Goal: Task Accomplishment & Management: Complete application form

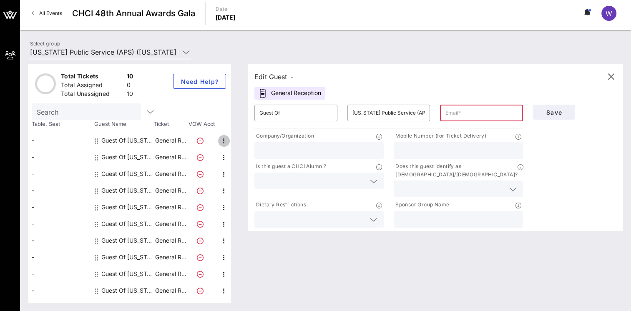
click at [222, 141] on icon "button" at bounding box center [224, 141] width 10 height 10
click at [244, 141] on div "Edit" at bounding box center [244, 143] width 17 height 7
click at [329, 113] on input "Guest Of" at bounding box center [295, 112] width 73 height 13
drag, startPoint x: 329, startPoint y: 113, endPoint x: 217, endPoint y: 110, distance: 112.3
click at [217, 110] on div "Total Tickets 10 Total Assigned 0 Total Unassigned 10 Need Help? Search Table, …" at bounding box center [325, 183] width 594 height 239
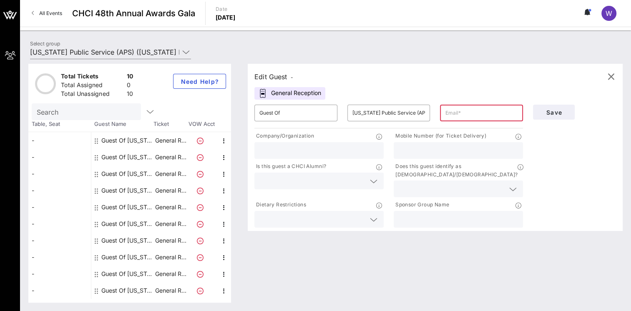
click at [477, 110] on input "text" at bounding box center [481, 112] width 73 height 13
type input "[EMAIL_ADDRESS][DOMAIN_NAME]"
click at [428, 150] on input "text" at bounding box center [458, 150] width 119 height 11
click at [374, 183] on icon at bounding box center [374, 181] width 8 height 10
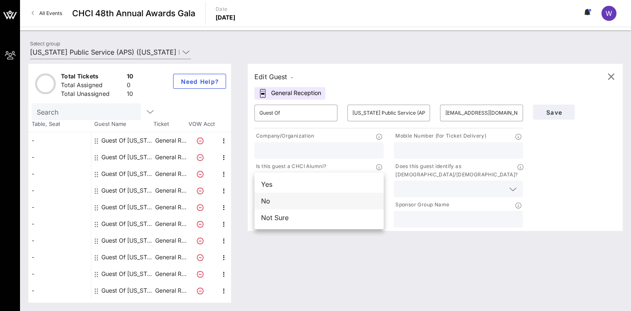
click at [327, 206] on div "No" at bounding box center [318, 201] width 129 height 17
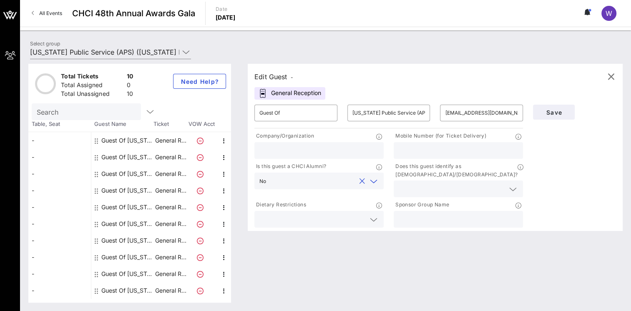
click at [307, 150] on input "text" at bounding box center [318, 150] width 119 height 11
type input "City of [GEOGRAPHIC_DATA]"
click at [431, 154] on input "text" at bounding box center [458, 150] width 119 height 11
click at [450, 184] on input "text" at bounding box center [452, 189] width 106 height 11
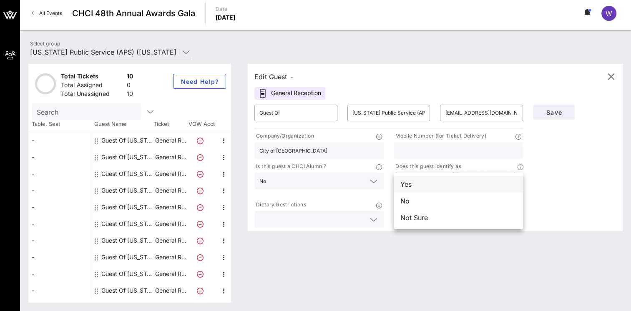
click at [430, 186] on div "Yes" at bounding box center [458, 184] width 129 height 17
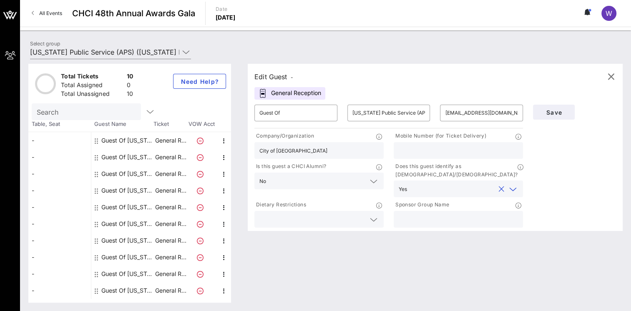
click at [434, 214] on input "text" at bounding box center [458, 219] width 119 height 11
type input "APS"
drag, startPoint x: 309, startPoint y: 116, endPoint x: 191, endPoint y: 104, distance: 117.8
click at [191, 104] on div "Total Tickets 10 Total Assigned 0 Total Unassigned 10 Need Help? Search Table, …" at bounding box center [325, 183] width 594 height 239
drag, startPoint x: 427, startPoint y: 113, endPoint x: 250, endPoint y: 109, distance: 176.5
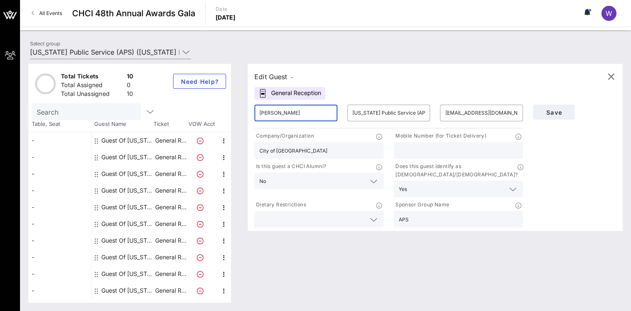
click at [250, 109] on div "​ [PERSON_NAME] ​ [US_STATE] Public Service (APS) ​ [EMAIL_ADDRESS][DOMAIN_NAME]" at bounding box center [388, 113] width 279 height 27
drag, startPoint x: 420, startPoint y: 113, endPoint x: 293, endPoint y: 109, distance: 127.7
click at [293, 109] on div "​ [PERSON_NAME] ​ [US_STATE] Public Service (APS) ​ [EMAIL_ADDRESS][DOMAIN_NAME]" at bounding box center [388, 113] width 279 height 27
type input "[PERSON_NAME]"
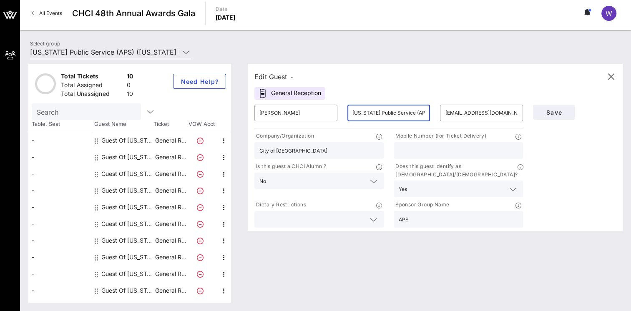
click at [377, 116] on input "[US_STATE] Public Service (APS)" at bounding box center [388, 112] width 73 height 13
drag, startPoint x: 421, startPoint y: 112, endPoint x: 387, endPoint y: 127, distance: 37.5
click at [324, 105] on div "​ [PERSON_NAME] ​ [US_STATE] Public Service (APS) ​ [EMAIL_ADDRESS][DOMAIN_NAME]" at bounding box center [388, 113] width 279 height 27
type input "[DEMOGRAPHIC_DATA]"
click at [315, 113] on input "[PERSON_NAME]" at bounding box center [295, 112] width 73 height 13
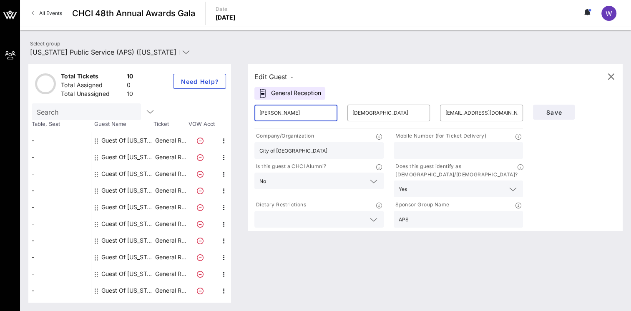
drag, startPoint x: 315, startPoint y: 113, endPoint x: 137, endPoint y: 101, distance: 178.9
click at [137, 101] on div "Total Tickets 10 Total Assigned 0 Total Unassigned 10 Need Help? Search Table, …" at bounding box center [325, 183] width 594 height 239
type input "[PERSON_NAME]"
click at [430, 157] on div at bounding box center [458, 150] width 119 height 17
type input "6029309575"
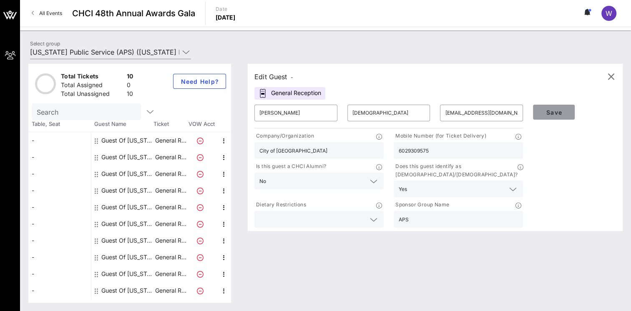
click at [559, 114] on span "Save" at bounding box center [554, 112] width 28 height 7
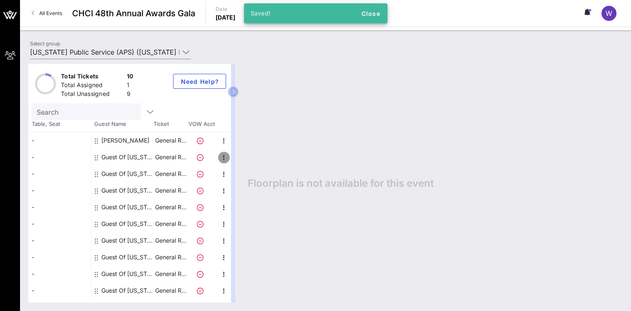
click at [224, 157] on icon "button" at bounding box center [224, 158] width 10 height 10
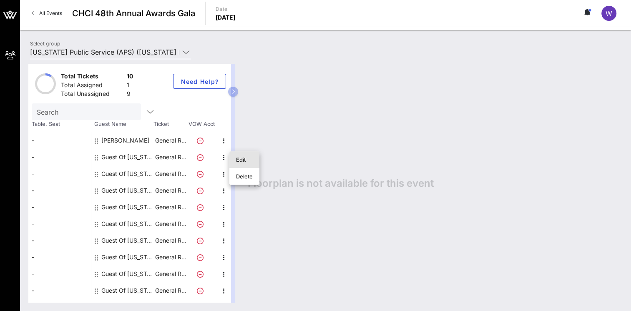
click at [245, 159] on div "Edit" at bounding box center [244, 159] width 17 height 7
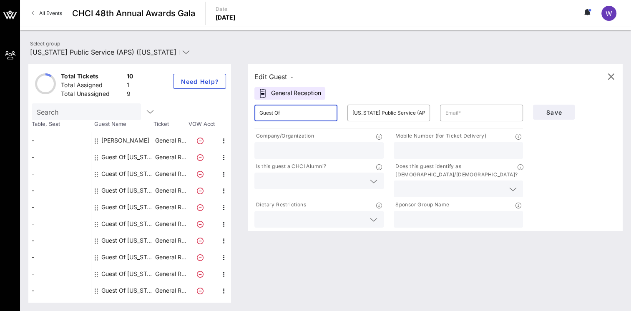
click at [305, 113] on input "Guest Of" at bounding box center [295, 112] width 73 height 13
type input "G"
type input "[PERSON_NAME]"
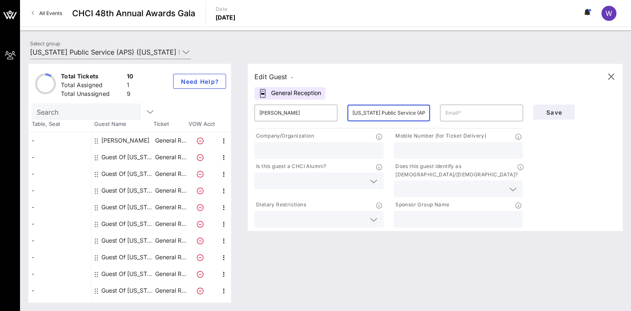
drag, startPoint x: 354, startPoint y: 113, endPoint x: 459, endPoint y: 121, distance: 105.4
click at [459, 121] on div "​ [PERSON_NAME] ​ [US_STATE] Public Service (APS) ​" at bounding box center [388, 113] width 279 height 27
type input "A"
type input "[PERSON_NAME]"
click at [461, 116] on input "text" at bounding box center [481, 112] width 73 height 13
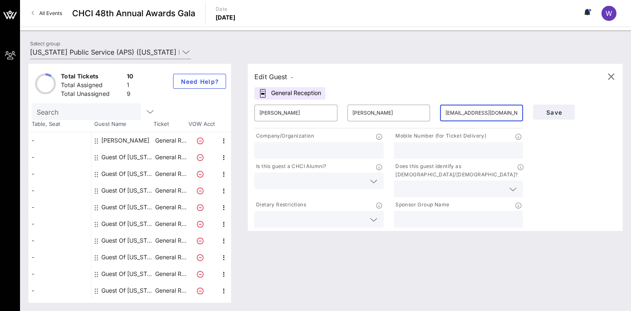
type input "[EMAIL_ADDRESS][DOMAIN_NAME]"
click at [295, 149] on input "text" at bounding box center [318, 150] width 119 height 11
type input "Unidos [GEOGRAPHIC_DATA]"
click at [419, 152] on input "text" at bounding box center [458, 150] width 119 height 11
click at [323, 181] on input "text" at bounding box center [312, 181] width 106 height 11
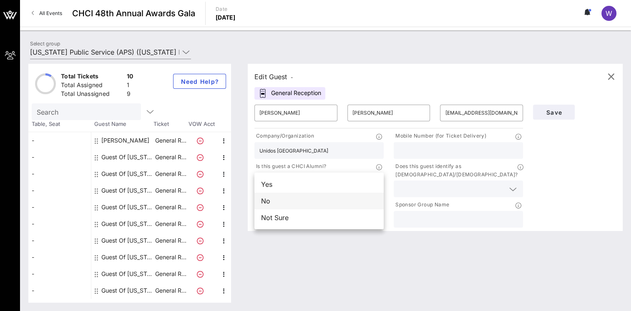
click at [297, 198] on div "No" at bounding box center [318, 201] width 129 height 17
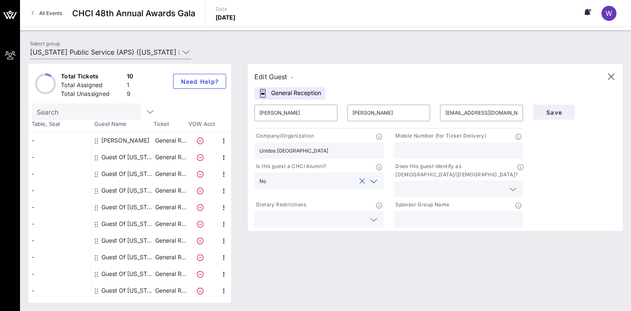
click at [305, 214] on input "text" at bounding box center [312, 219] width 106 height 11
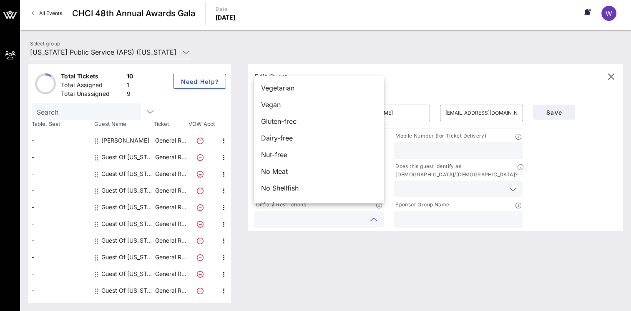
click at [322, 242] on div "Edit Guest - General Reception ​ [PERSON_NAME] ​ [PERSON_NAME] ​ [EMAIL_ADDRESS…" at bounding box center [430, 183] width 383 height 239
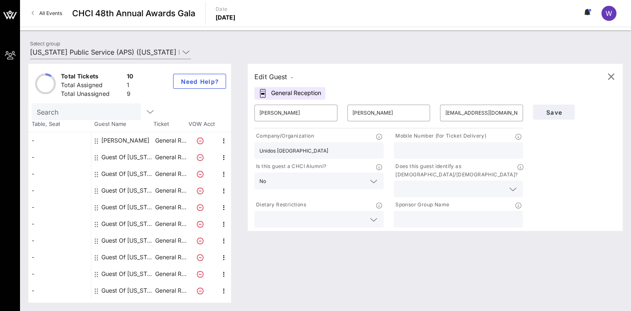
click at [433, 184] on input "text" at bounding box center [452, 189] width 106 height 11
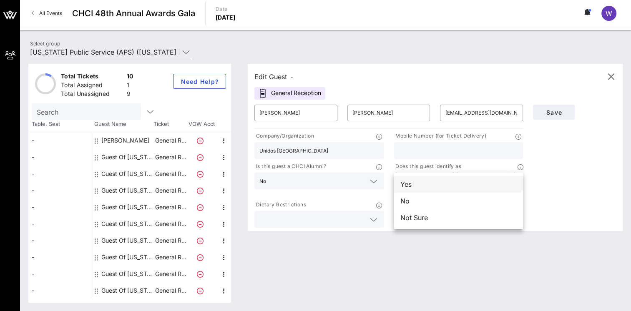
click at [417, 186] on div "Yes" at bounding box center [458, 184] width 129 height 17
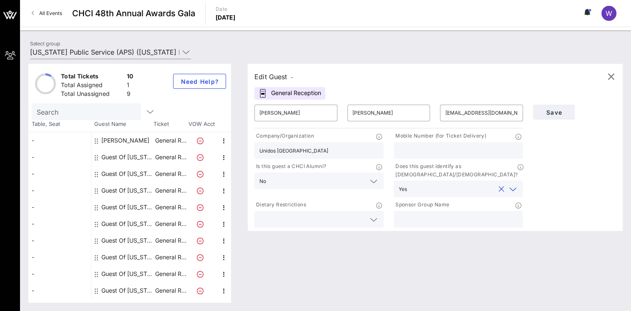
click at [436, 214] on input "text" at bounding box center [458, 219] width 119 height 11
type input "APS"
click at [439, 156] on div at bounding box center [458, 150] width 119 height 17
type input "[PHONE_NUMBER]"
click at [554, 111] on span "Save" at bounding box center [554, 112] width 28 height 7
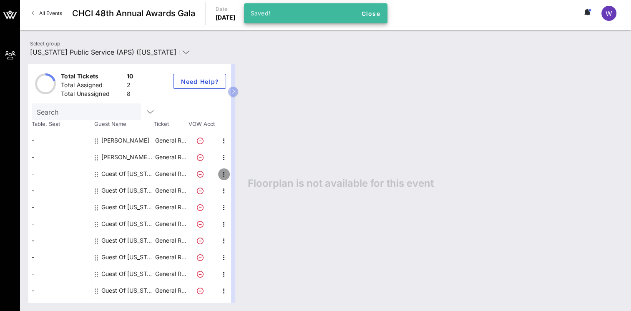
click at [227, 175] on icon "button" at bounding box center [224, 174] width 10 height 10
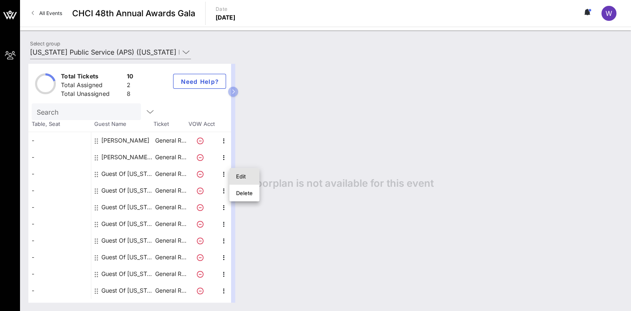
click at [245, 175] on div "Edit" at bounding box center [244, 176] width 17 height 7
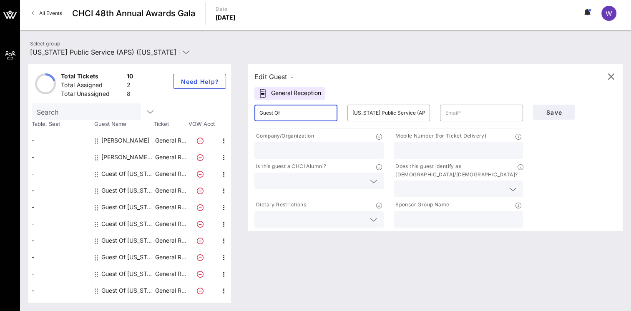
drag, startPoint x: 290, startPoint y: 110, endPoint x: 174, endPoint y: 113, distance: 116.8
click at [174, 113] on div "Total Tickets 10 Total Assigned 2 Total Unassigned 8 Need Help? Search Table, S…" at bounding box center [325, 183] width 594 height 239
type input "[PERSON_NAME]"
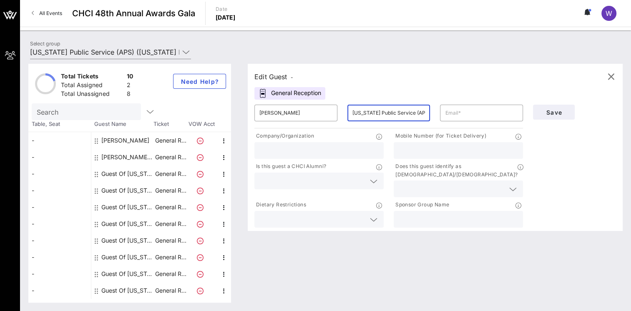
drag, startPoint x: 422, startPoint y: 112, endPoint x: 192, endPoint y: 93, distance: 230.6
click at [192, 93] on div "Total Tickets 10 Total Assigned 2 Total Unassigned 8 Need Help? Search Table, S…" at bounding box center [325, 183] width 594 height 239
type input "[PERSON_NAME]"
click at [461, 114] on input "text" at bounding box center [481, 112] width 73 height 13
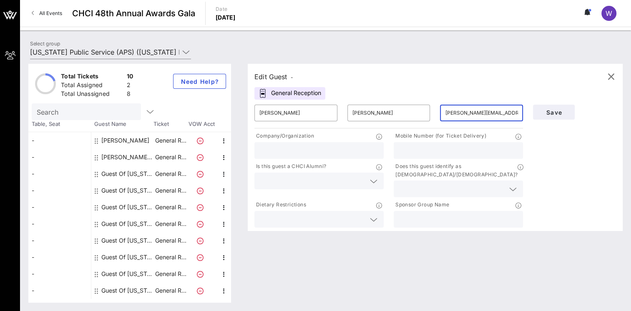
type input "[PERSON_NAME][EMAIL_ADDRESS][DOMAIN_NAME]"
click at [347, 150] on input "text" at bounding box center [318, 150] width 119 height 11
type input "NX Strategy"
click at [335, 179] on input "text" at bounding box center [312, 181] width 106 height 11
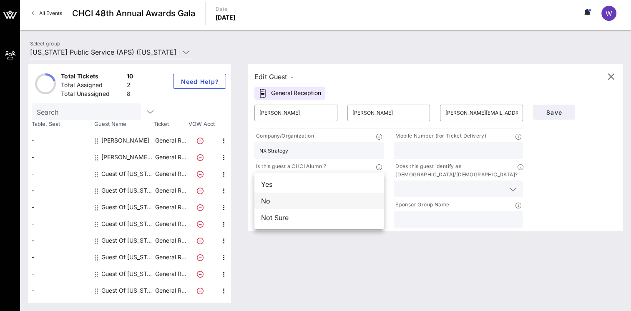
click at [310, 203] on div "No" at bounding box center [318, 201] width 129 height 17
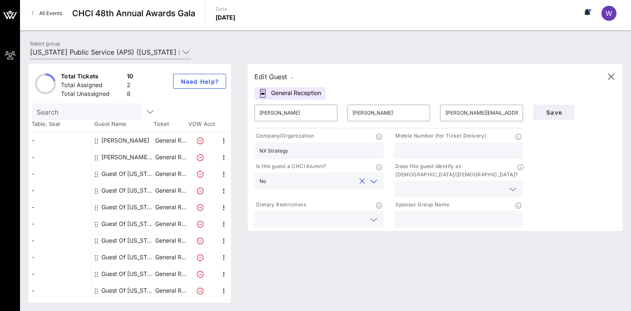
click at [320, 214] on input "text" at bounding box center [312, 219] width 106 height 11
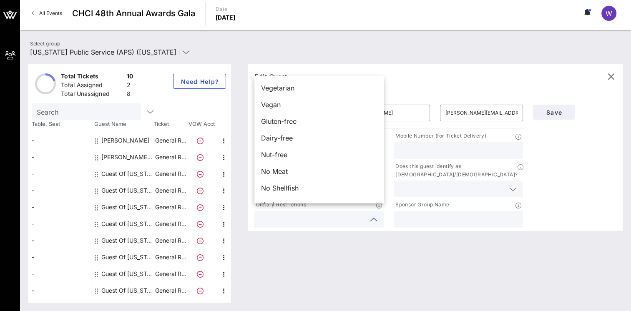
click at [393, 244] on div "Edit Guest - General Reception ​ [PERSON_NAME] ​ [PERSON_NAME][EMAIL_ADDRESS][D…" at bounding box center [430, 183] width 383 height 239
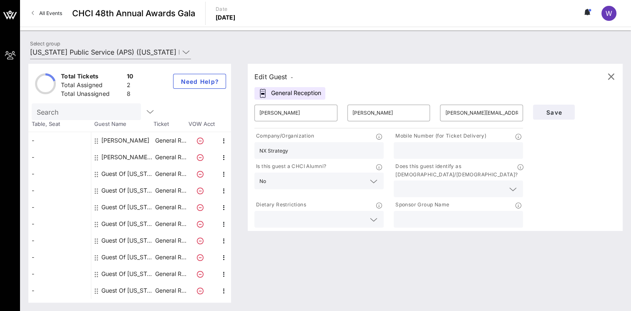
click at [436, 184] on input "text" at bounding box center [452, 189] width 106 height 11
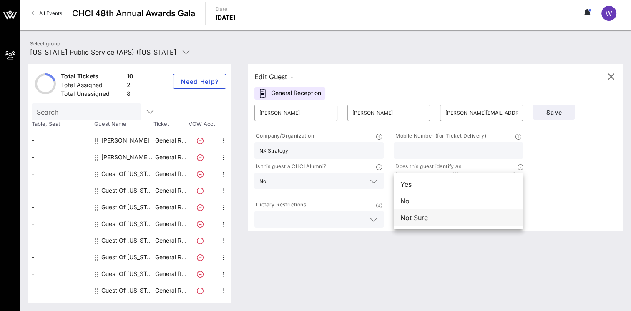
click at [424, 217] on div "Not Sure" at bounding box center [458, 217] width 129 height 17
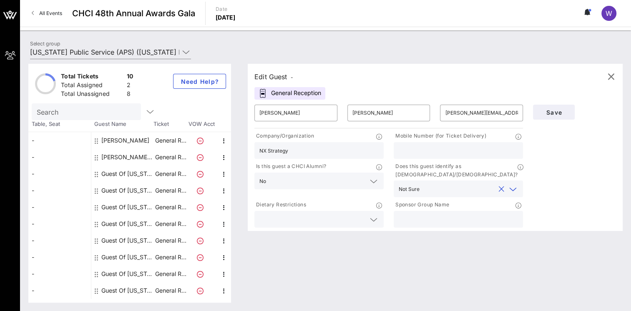
click at [453, 214] on input "text" at bounding box center [458, 219] width 119 height 11
type input "APS"
click at [442, 153] on input "text" at bounding box center [458, 150] width 119 height 11
type input "[PHONE_NUMBER]"
click at [559, 112] on span "Save" at bounding box center [554, 112] width 28 height 7
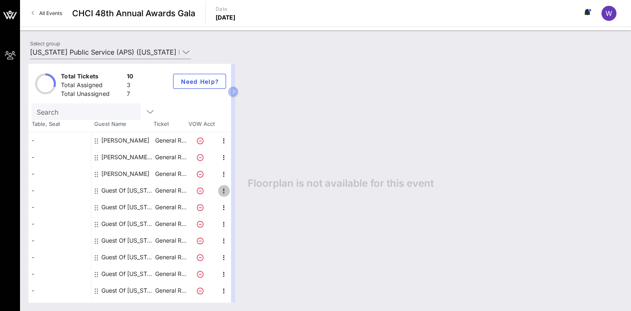
click at [222, 190] on icon "button" at bounding box center [224, 191] width 10 height 10
click at [237, 194] on div "Edit" at bounding box center [244, 193] width 17 height 7
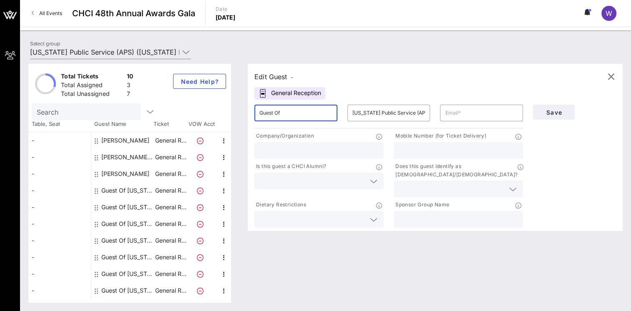
drag, startPoint x: 300, startPoint y: 115, endPoint x: 226, endPoint y: 107, distance: 75.1
click at [226, 107] on div "Total Tickets 10 Total Assigned 3 Total Unassigned 7 Need Help? Search Table, S…" at bounding box center [325, 183] width 594 height 239
type input "[PERSON_NAME]"
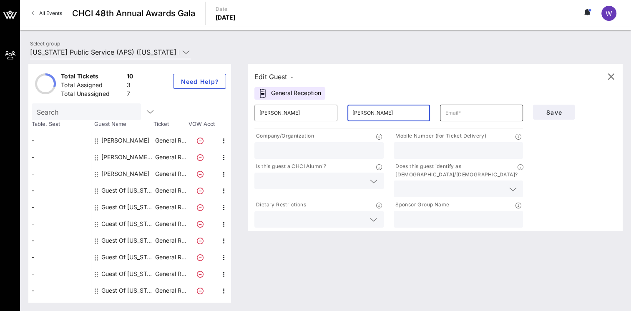
type input "[PERSON_NAME]"
click at [465, 120] on div at bounding box center [481, 113] width 73 height 17
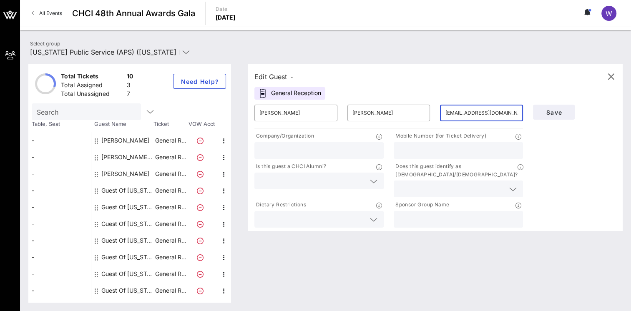
type input "[EMAIL_ADDRESS][DOMAIN_NAME]"
click at [457, 146] on input "text" at bounding box center [458, 150] width 119 height 11
type input "[PHONE_NUMBER]"
click at [276, 148] on input "text" at bounding box center [318, 150] width 119 height 11
click at [257, 181] on div at bounding box center [318, 181] width 129 height 17
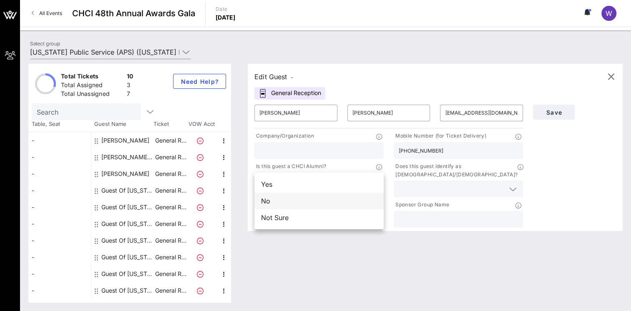
click at [261, 201] on div "No" at bounding box center [318, 201] width 129 height 17
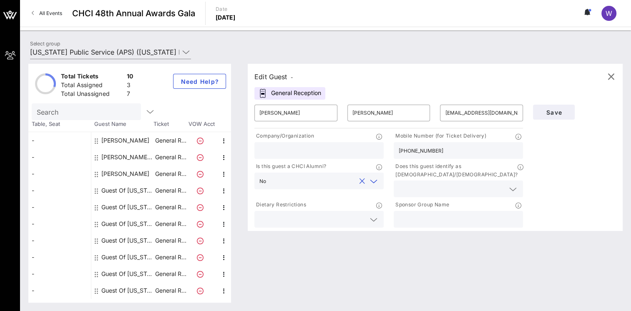
click at [431, 184] on input "text" at bounding box center [452, 189] width 106 height 11
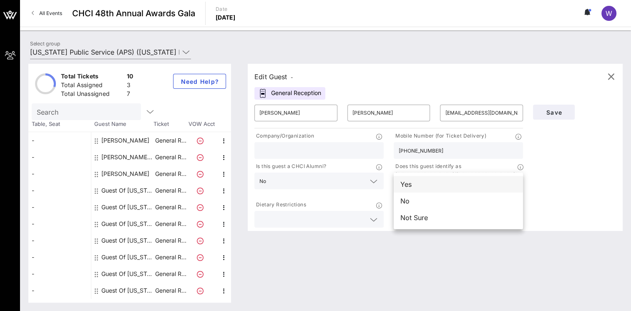
click at [426, 188] on div "Yes" at bounding box center [458, 184] width 129 height 17
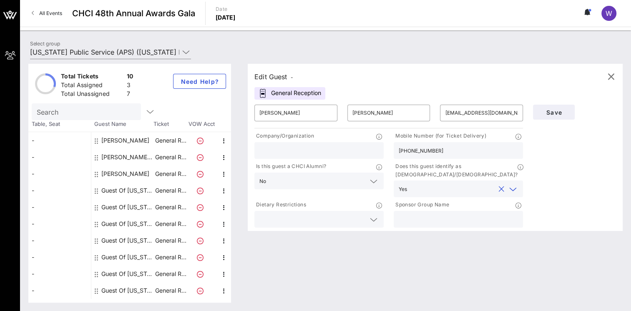
click at [441, 214] on input "text" at bounding box center [458, 219] width 119 height 11
type input "APS"
click at [553, 117] on button "Save" at bounding box center [554, 112] width 42 height 15
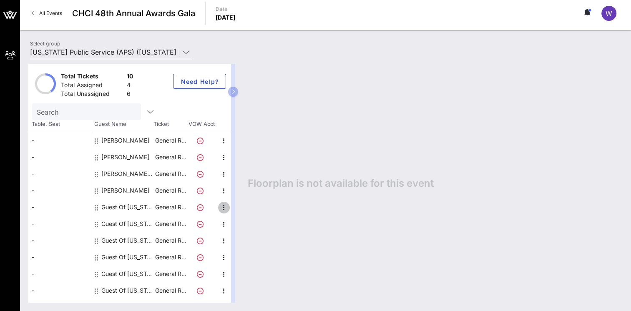
click at [222, 206] on icon "button" at bounding box center [224, 208] width 10 height 10
click at [244, 211] on div "Edit" at bounding box center [244, 209] width 17 height 7
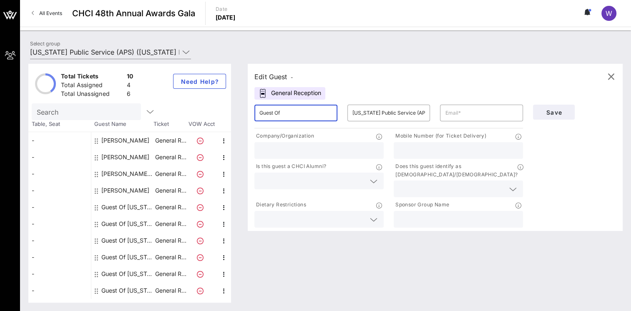
drag, startPoint x: 321, startPoint y: 112, endPoint x: 214, endPoint y: 106, distance: 107.8
click at [214, 106] on div "Total Tickets 10 Total Assigned 4 Total Unassigned 6 Need Help? Search Table, S…" at bounding box center [325, 183] width 594 height 239
type input "[PERSON_NAME]"
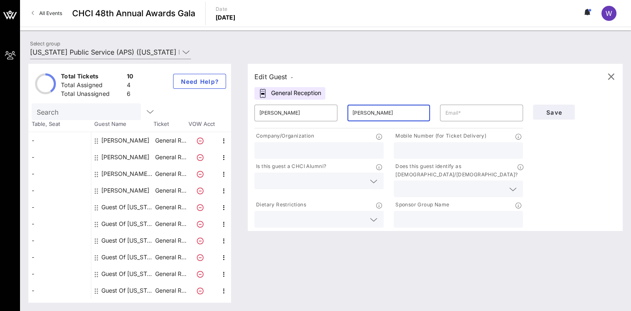
type input "[PERSON_NAME]"
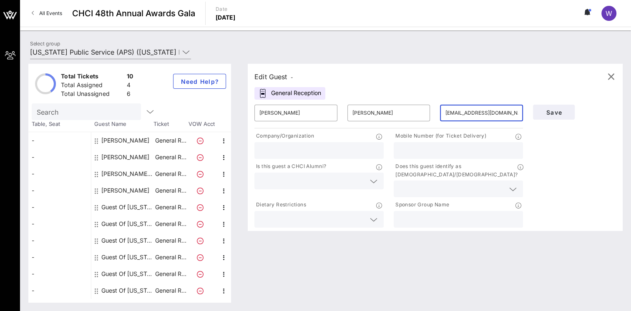
type input "[EMAIL_ADDRESS][DOMAIN_NAME]"
click at [407, 153] on input "text" at bounding box center [458, 150] width 119 height 11
click at [353, 181] on input "text" at bounding box center [312, 181] width 106 height 11
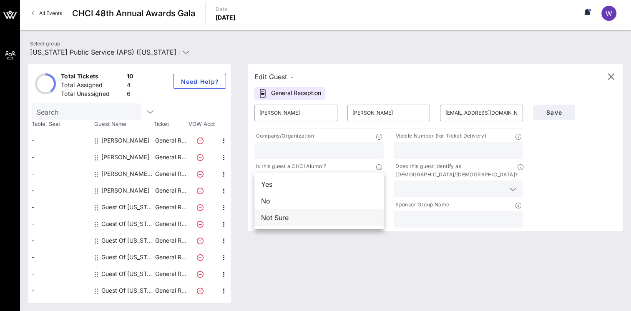
click at [296, 218] on div "Not Sure" at bounding box center [318, 217] width 129 height 17
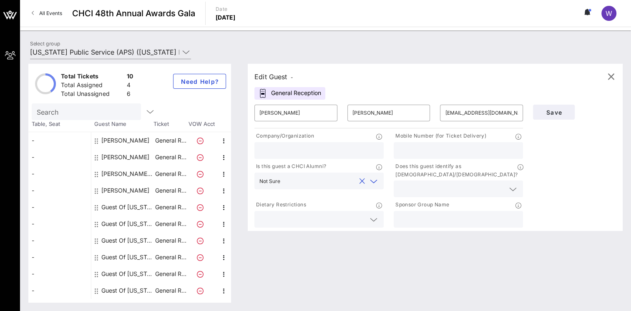
click at [371, 179] on icon at bounding box center [374, 181] width 8 height 10
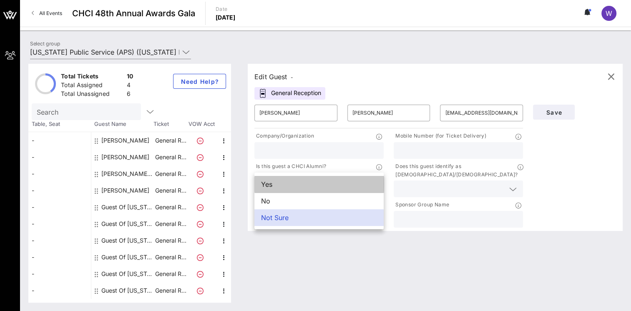
click at [371, 179] on div "Yes" at bounding box center [318, 184] width 129 height 17
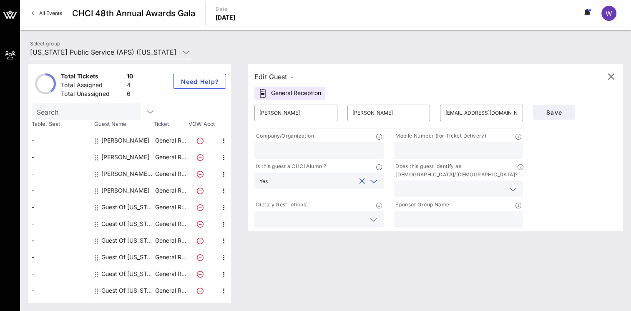
click at [371, 179] on icon at bounding box center [374, 181] width 8 height 10
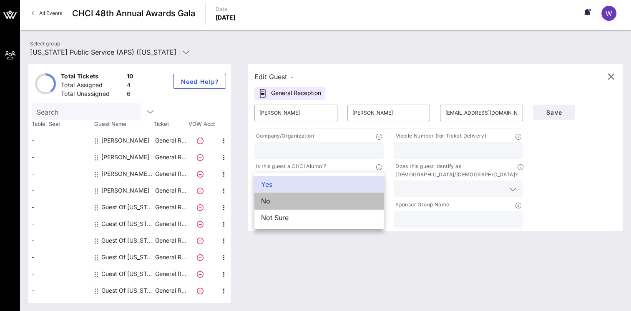
click at [345, 201] on div "No" at bounding box center [318, 201] width 129 height 17
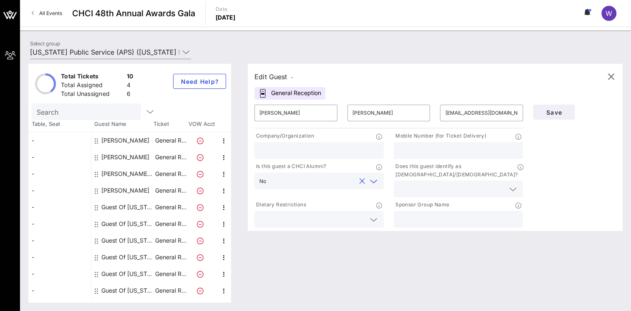
click at [374, 183] on icon at bounding box center [374, 181] width 8 height 10
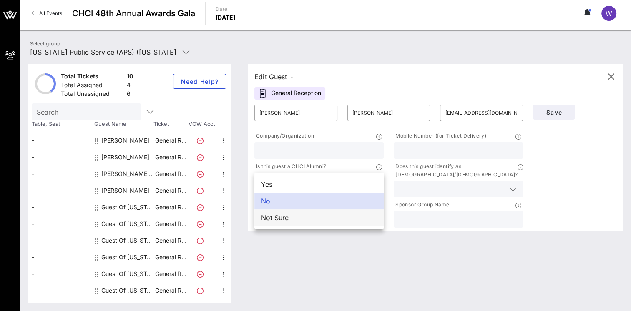
click at [363, 224] on div "Not Sure" at bounding box center [318, 217] width 129 height 17
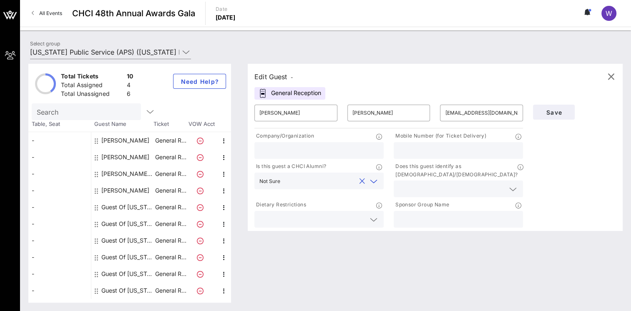
click at [430, 211] on div at bounding box center [458, 219] width 119 height 17
type input "APS"
click at [419, 148] on input "text" at bounding box center [458, 150] width 119 height 11
type input "4806197214"
click at [562, 116] on button "Save" at bounding box center [554, 112] width 42 height 15
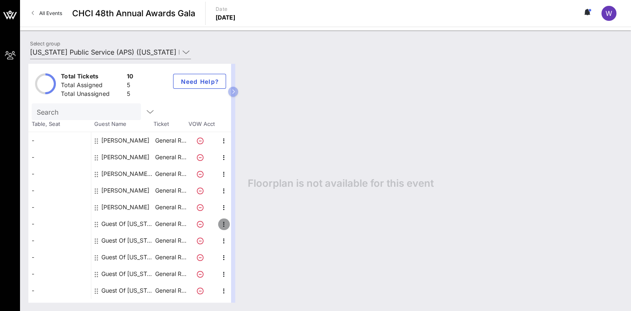
click at [222, 225] on icon "button" at bounding box center [224, 224] width 10 height 10
click at [249, 226] on div "Edit" at bounding box center [244, 226] width 17 height 7
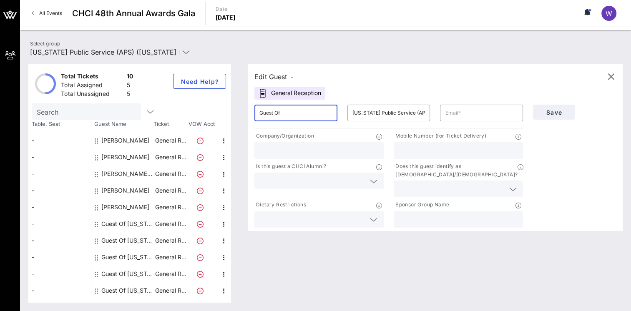
drag, startPoint x: 302, startPoint y: 116, endPoint x: 189, endPoint y: 113, distance: 113.9
click at [189, 113] on div "Total Tickets 10 Total Assigned 5 Total Unassigned 5 Need Help? Search Table, S…" at bounding box center [325, 183] width 594 height 239
type input "[PERSON_NAME]"
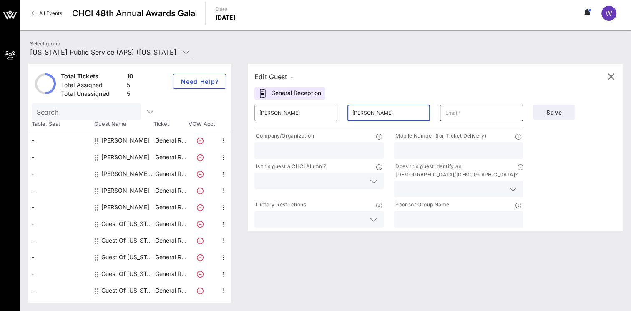
type input "[PERSON_NAME]"
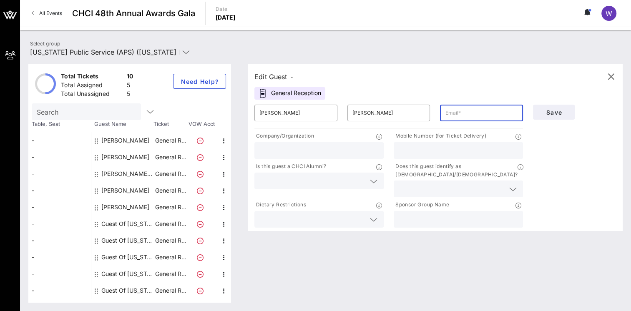
click at [455, 113] on input "text" at bounding box center [481, 112] width 73 height 13
type input "[PERSON_NAME][EMAIL_ADDRESS][PERSON_NAME][DOMAIN_NAME]"
click at [433, 153] on input "text" at bounding box center [458, 150] width 119 height 11
type input "4802903856"
click at [284, 150] on input "text" at bounding box center [318, 150] width 119 height 11
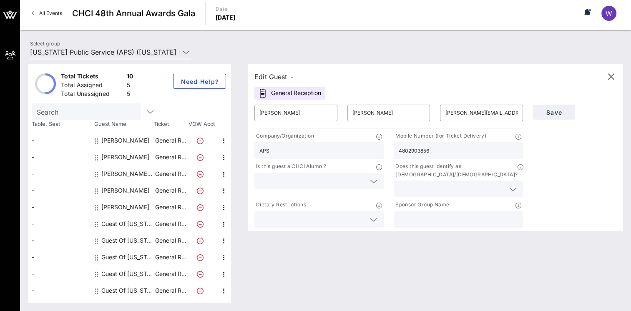
type input "APS"
click at [317, 181] on input "text" at bounding box center [312, 181] width 106 height 11
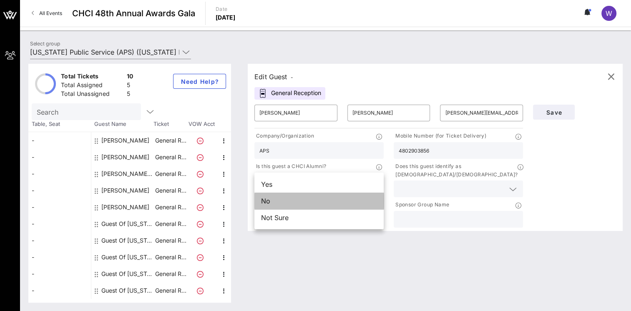
click at [289, 203] on div "No" at bounding box center [318, 201] width 129 height 17
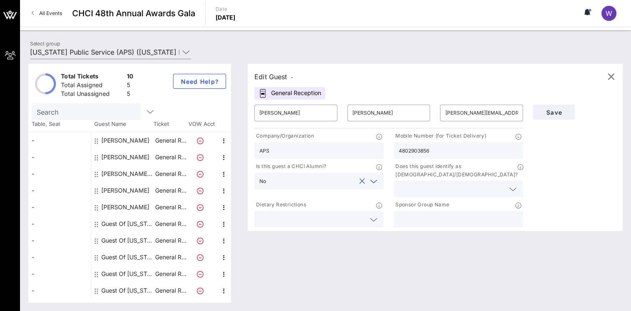
click at [442, 214] on input "text" at bounding box center [458, 219] width 119 height 11
type input "APS"
click at [439, 184] on input "text" at bounding box center [452, 189] width 106 height 11
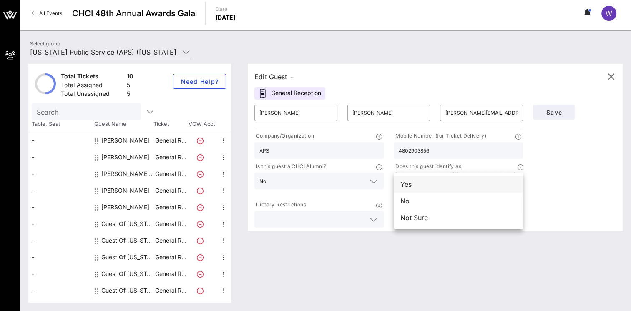
click at [429, 184] on div "Yes" at bounding box center [458, 184] width 129 height 17
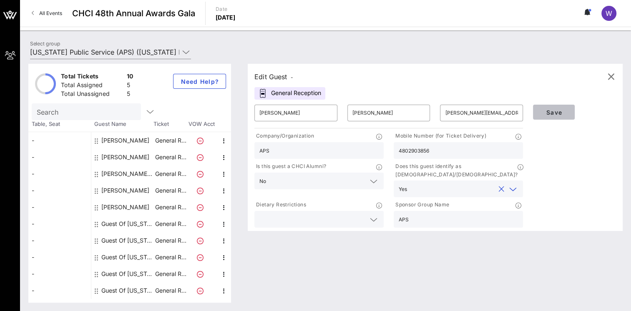
click at [557, 113] on span "Save" at bounding box center [554, 112] width 28 height 7
click at [501, 113] on input "[PERSON_NAME][EMAIL_ADDRESS][PERSON_NAME][DOMAIN_NAME]" at bounding box center [481, 112] width 73 height 13
type input "[PERSON_NAME][EMAIL_ADDRESS][PERSON_NAME][DOMAIN_NAME]"
click at [557, 116] on button "Save" at bounding box center [554, 112] width 42 height 15
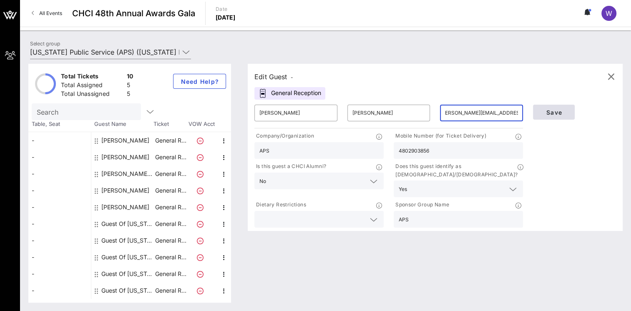
scroll to position [0, 0]
